Goal: Information Seeking & Learning: Learn about a topic

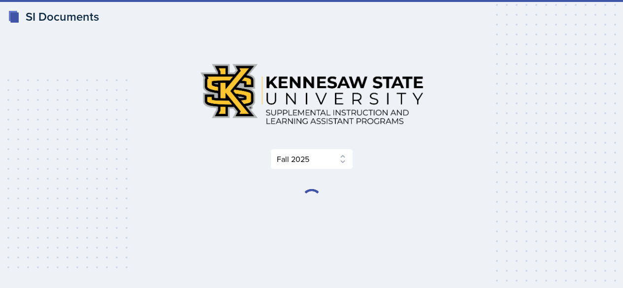
select select "2bed604d-1099-4043-b1bc-2365e8740244"
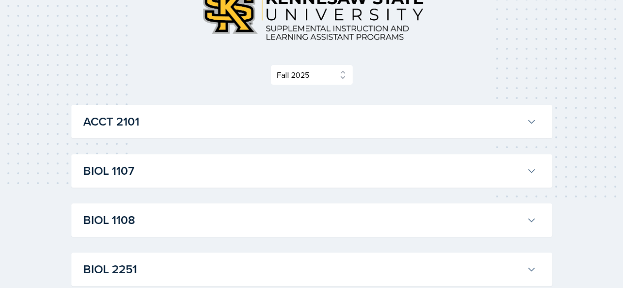
scroll to position [97, 0]
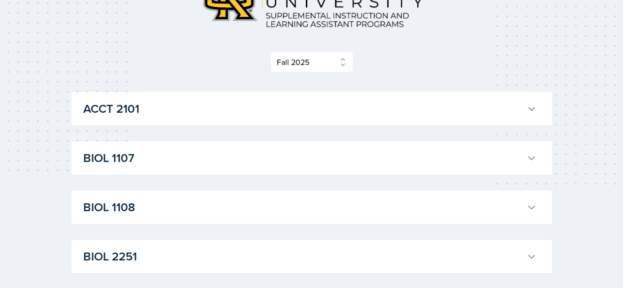
click at [393, 154] on h3 "BIOL 1107" at bounding box center [302, 158] width 439 height 18
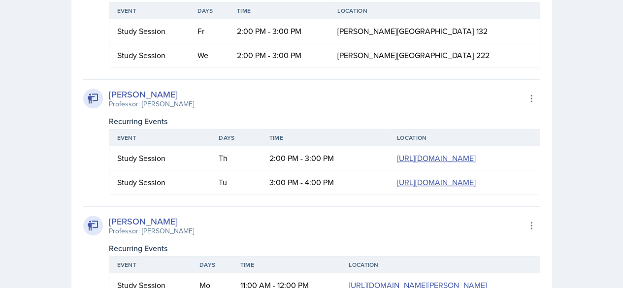
scroll to position [314, 0]
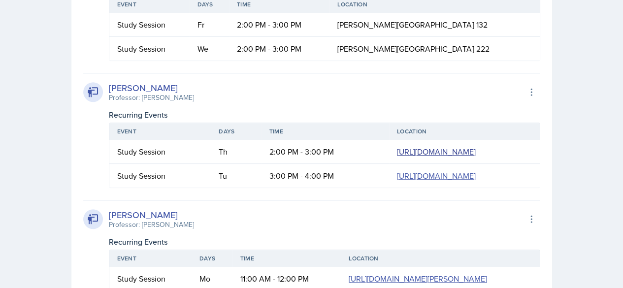
click at [397, 157] on link "[URL][DOMAIN_NAME]" at bounding box center [436, 151] width 79 height 11
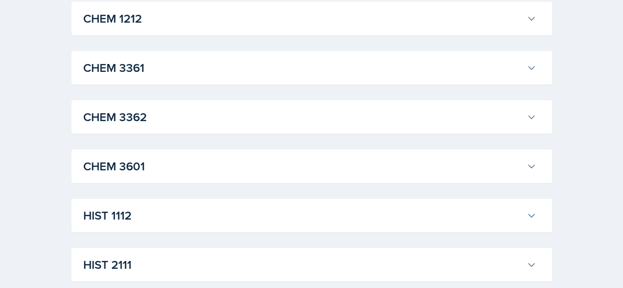
scroll to position [1104, 0]
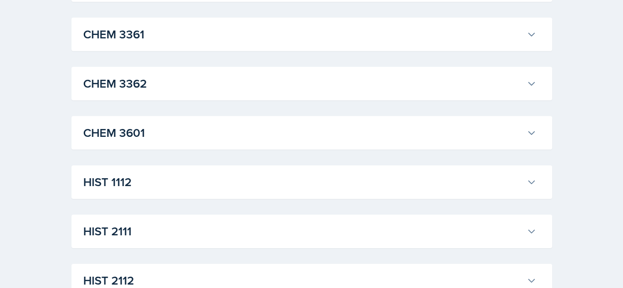
scroll to position [1427, 0]
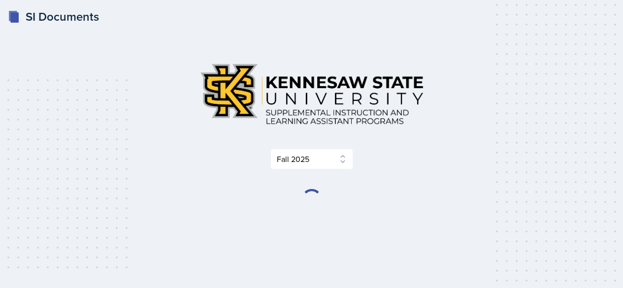
select select "2bed604d-1099-4043-b1bc-2365e8740244"
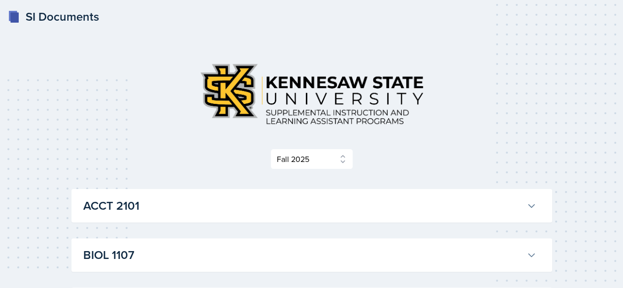
click at [237, 252] on h3 "BIOL 1107" at bounding box center [302, 255] width 439 height 18
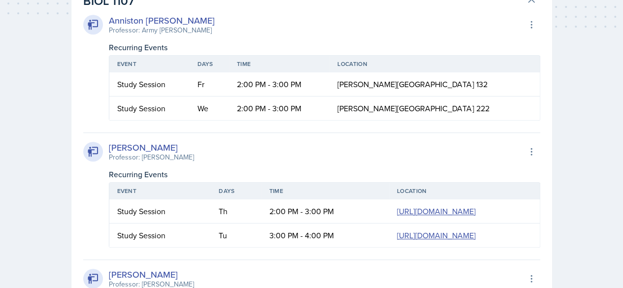
scroll to position [314, 0]
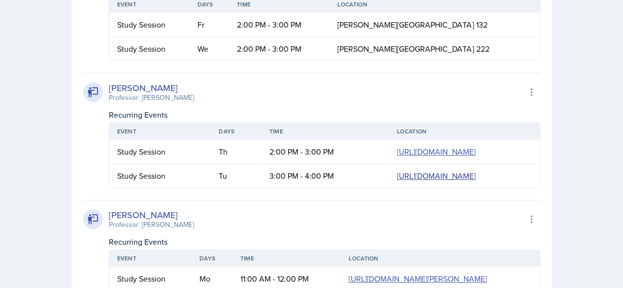
click at [397, 181] on link "[URL][DOMAIN_NAME]" at bounding box center [436, 175] width 79 height 11
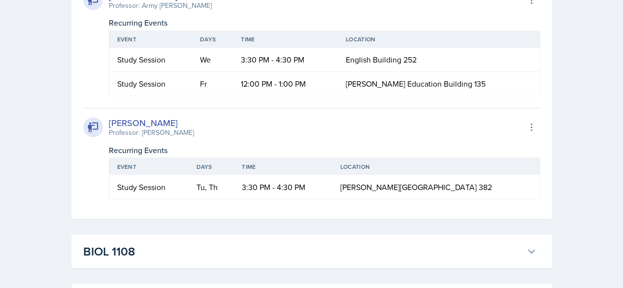
scroll to position [0, 42]
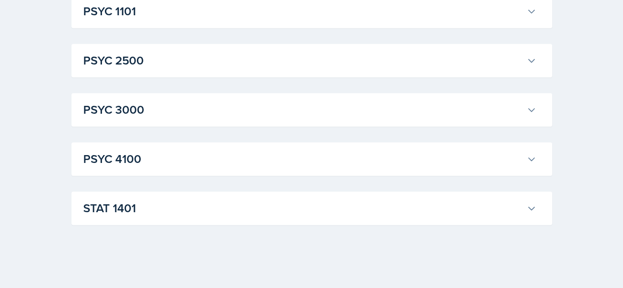
scroll to position [2440, 0]
click at [456, 68] on h3 "PSYC 2500" at bounding box center [302, 61] width 439 height 18
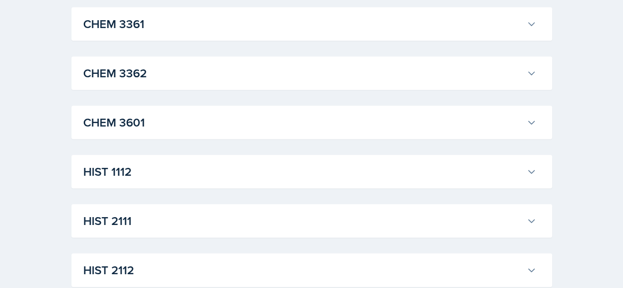
scroll to position [1343, 0]
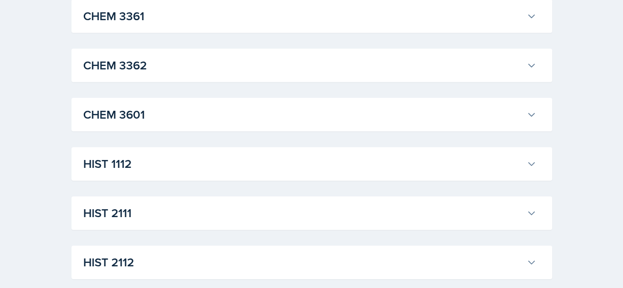
scroll to position [1494, 0]
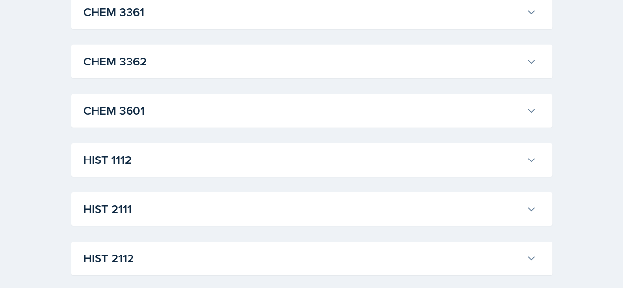
click at [436, 126] on div "ACCT 2101 Landrea Bishop Professor: Stephanie Miller Export to Google Calendar …" at bounding box center [311, 131] width 481 height 2872
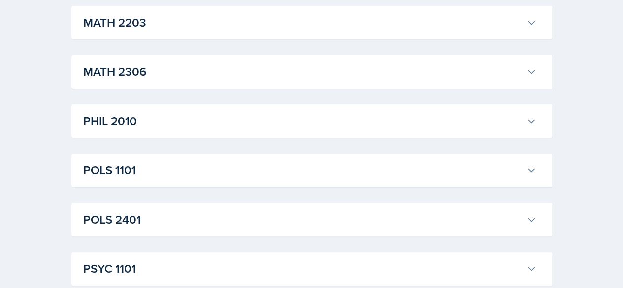
scroll to position [3909, 0]
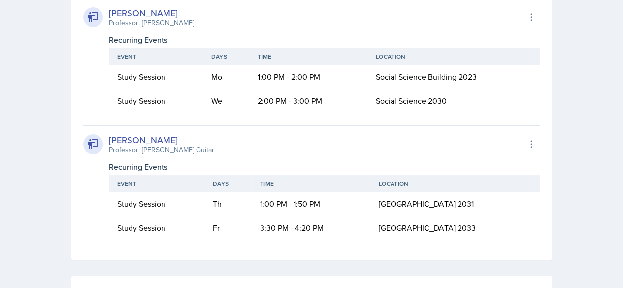
scroll to position [5595, 0]
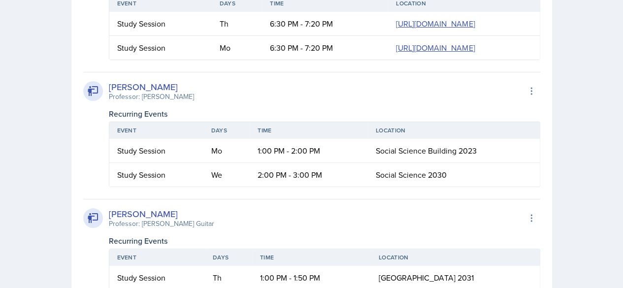
drag, startPoint x: 622, startPoint y: 210, endPoint x: 627, endPoint y: 224, distance: 14.6
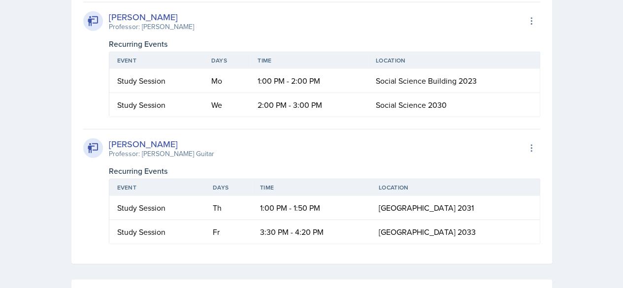
scroll to position [6909, 0]
